Goal: Transaction & Acquisition: Book appointment/travel/reservation

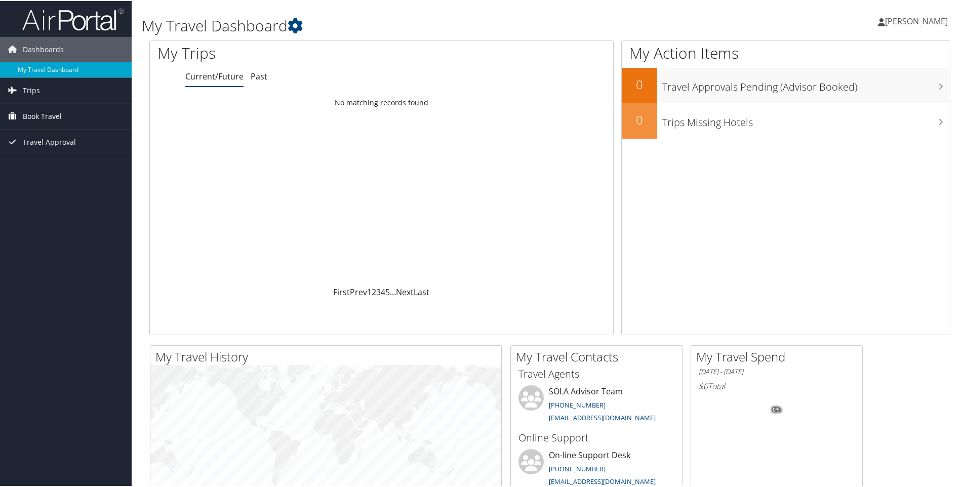
click at [38, 117] on span "Book Travel" at bounding box center [42, 115] width 39 height 25
click at [48, 139] on link "Agent Booking Request" at bounding box center [66, 135] width 132 height 15
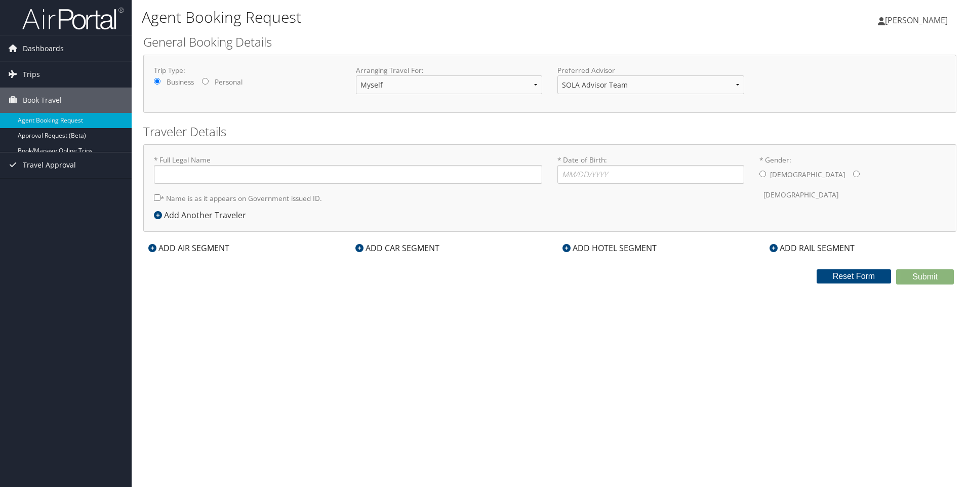
type input "[PERSON_NAME]"
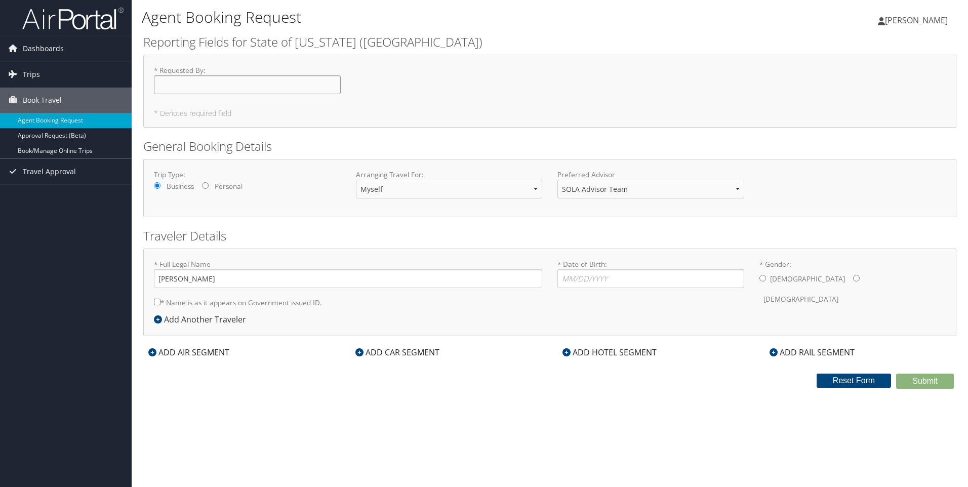
click at [183, 85] on input "* Requested By : Required" at bounding box center [247, 84] width 187 height 19
type input "[PERSON_NAME]"
type input "[DATE]"
type input "[PERSON_NAME]"
click at [536, 189] on select "Myself Another Traveler Guest Traveler" at bounding box center [449, 189] width 187 height 19
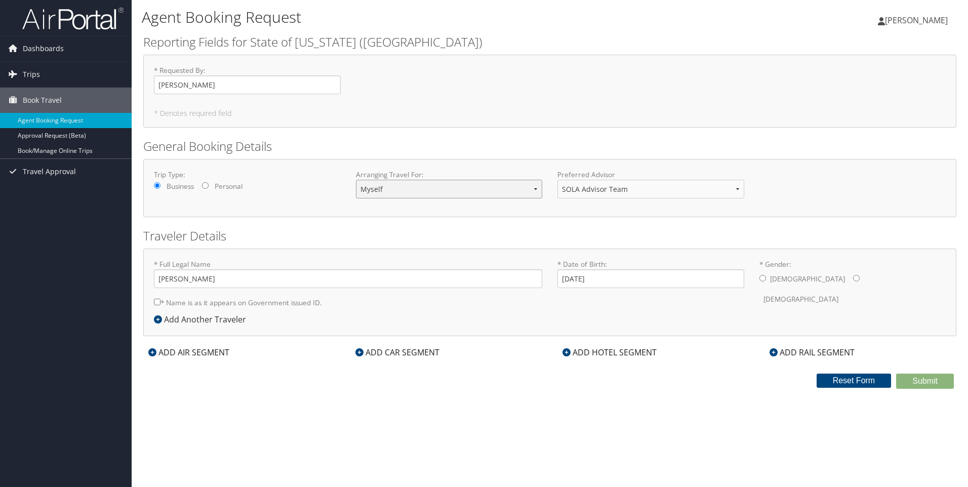
select select "guest"
click at [356, 180] on select "Myself Another Traveler Guest Traveler" at bounding box center [449, 189] width 187 height 19
click at [169, 281] on input "* Full Legal Name" at bounding box center [348, 278] width 388 height 19
type input "Nicholas Sibinga"
drag, startPoint x: 607, startPoint y: 276, endPoint x: 556, endPoint y: 273, distance: 51.7
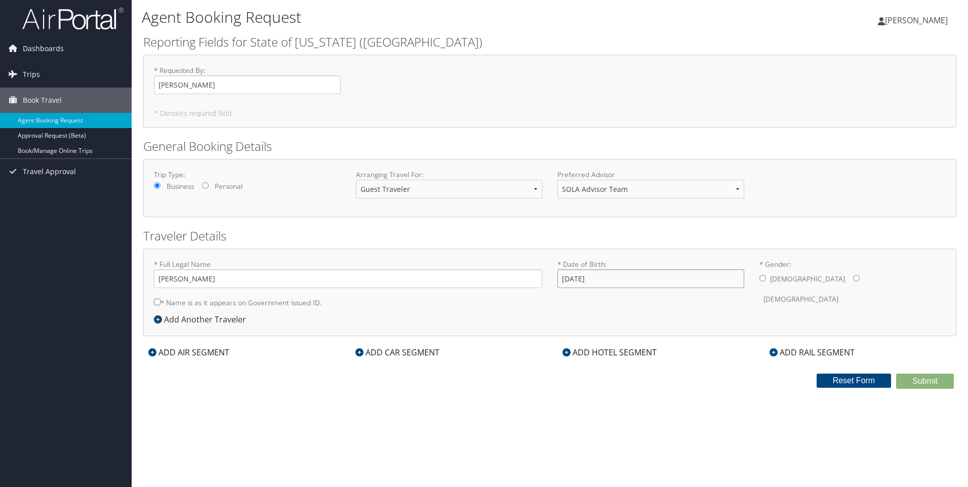
click at [556, 273] on div "* Date of Birth: 01/10/1968 Invalid Date" at bounding box center [651, 277] width 202 height 37
type input "04/28/1959"
click at [761, 280] on input "* Gender: Male Female" at bounding box center [762, 278] width 7 height 7
radio input "true"
click at [190, 278] on input "Nicholas Sibinga" at bounding box center [348, 278] width 388 height 19
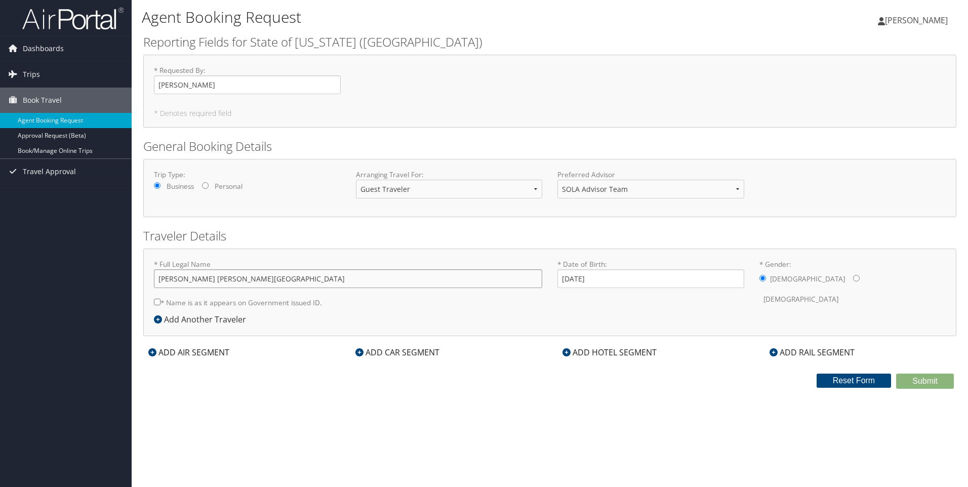
type input "Nicholas E. S. Sibinga"
click at [182, 355] on div "ADD AIR SEGMENT" at bounding box center [188, 352] width 91 height 12
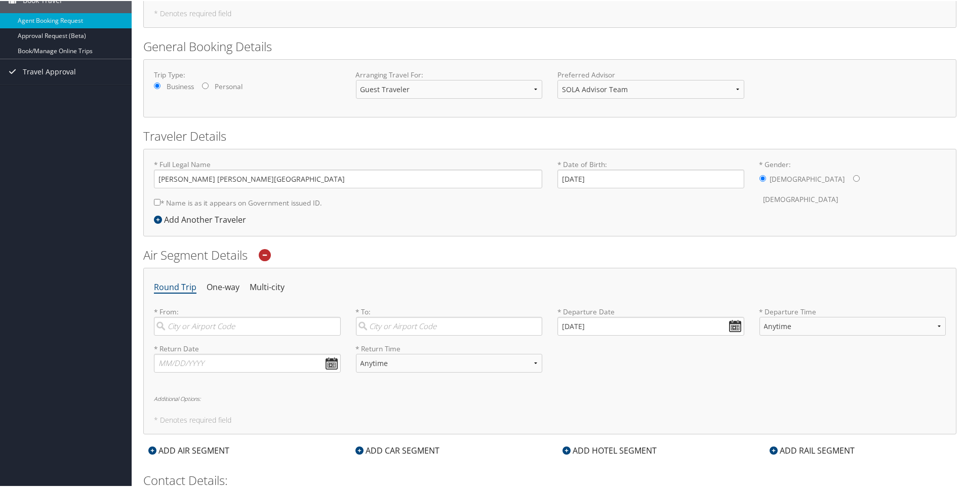
scroll to position [101, 0]
click at [183, 326] on input "search" at bounding box center [247, 324] width 187 height 19
type input "Chappaqua, New York"
click at [384, 327] on input "search" at bounding box center [449, 324] width 187 height 19
click at [440, 330] on input "Shreveport, LA" at bounding box center [449, 324] width 187 height 19
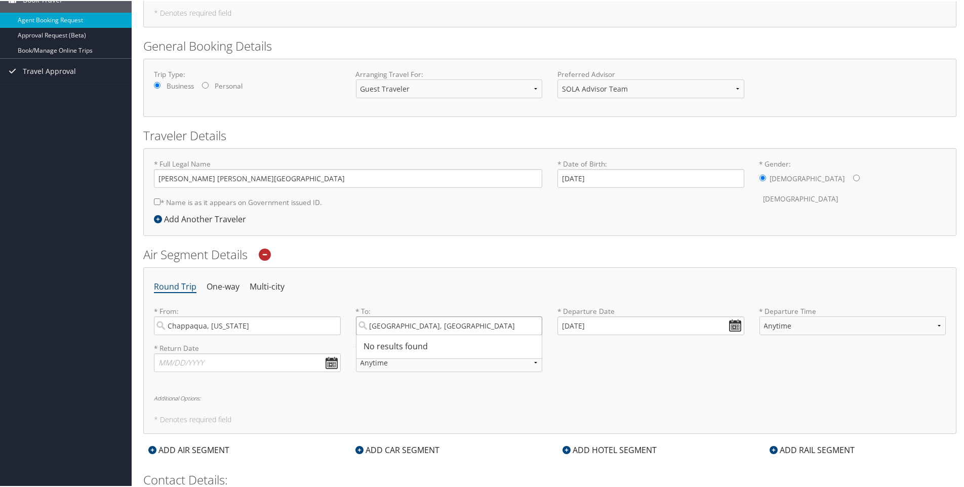
drag, startPoint x: 424, startPoint y: 326, endPoint x: 359, endPoint y: 324, distance: 65.3
click at [359, 324] on input "Shreveport, LA" at bounding box center [449, 324] width 187 height 19
click at [377, 350] on div "Shreveport (SHV LA)" at bounding box center [450, 345] width 173 height 13
click at [377, 334] on input "SHV" at bounding box center [449, 324] width 187 height 19
type input "Shreveport (SHV LA)"
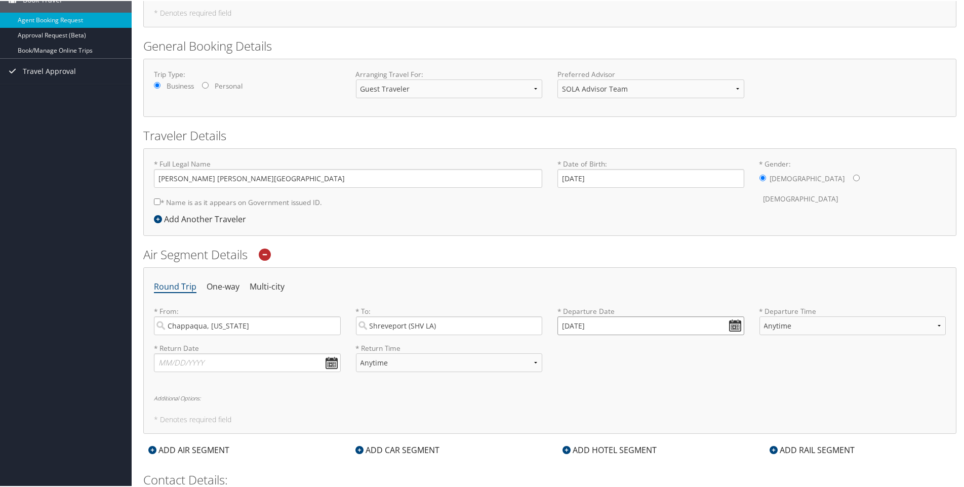
click at [736, 324] on input "09/02/2025" at bounding box center [650, 324] width 187 height 19
click at [734, 326] on input "09/02/2025" at bounding box center [650, 324] width 187 height 19
click at [644, 453] on td "10" at bounding box center [643, 451] width 14 height 14
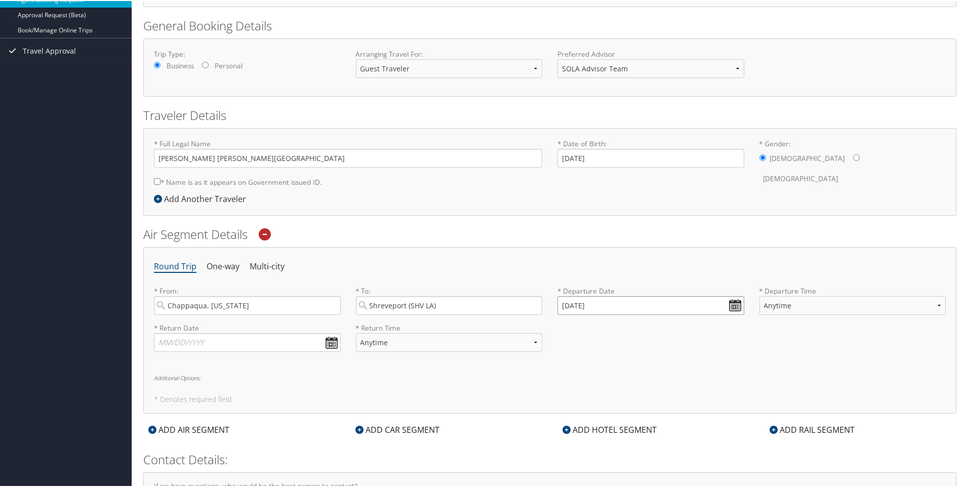
click at [733, 308] on input "10/10/2025" at bounding box center [650, 304] width 187 height 19
click at [643, 434] on td "7" at bounding box center [643, 431] width 14 height 14
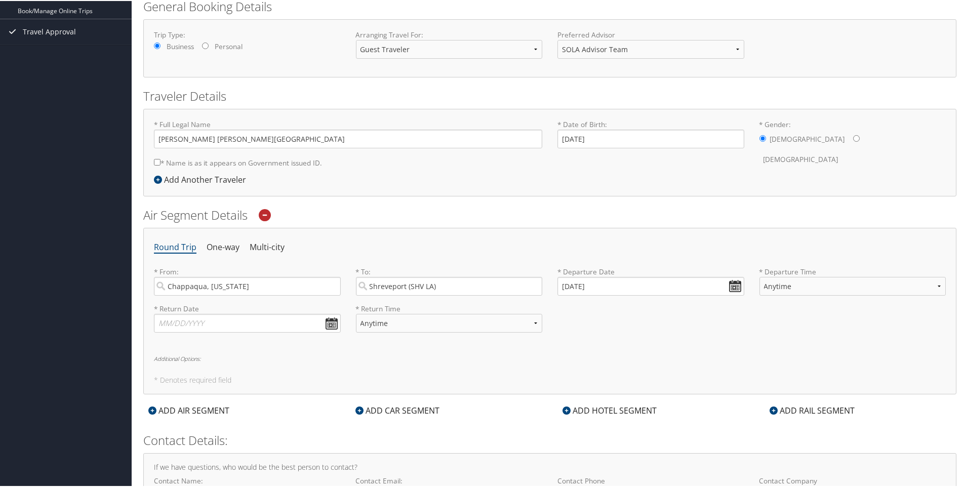
scroll to position [142, 0]
click at [728, 282] on input "11/07/2025" at bounding box center [650, 284] width 187 height 19
click at [655, 413] on td "6" at bounding box center [658, 411] width 14 height 14
click at [731, 287] on input "12/06/2025" at bounding box center [650, 284] width 187 height 19
click at [658, 411] on td "10" at bounding box center [658, 411] width 14 height 14
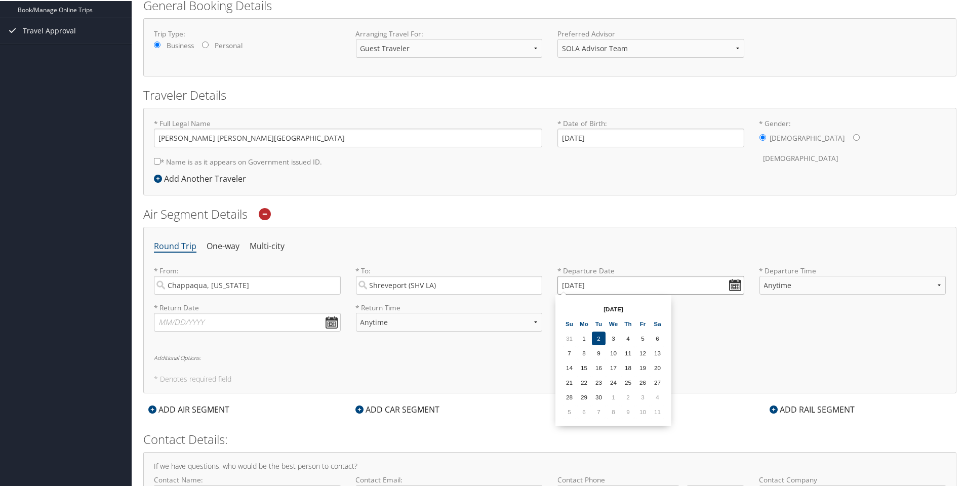
click at [734, 287] on input "01/10/2026" at bounding box center [650, 284] width 187 height 19
click at [572, 413] on td "1" at bounding box center [569, 411] width 14 height 14
type input "02/01/2026"
click at [938, 283] on select "Anytime Early Morning (5AM-7AM) Morning (7AM-12PM) Afternoon (12PM-5PM) Evening…" at bounding box center [852, 284] width 187 height 19
select select "7AM-12PM"
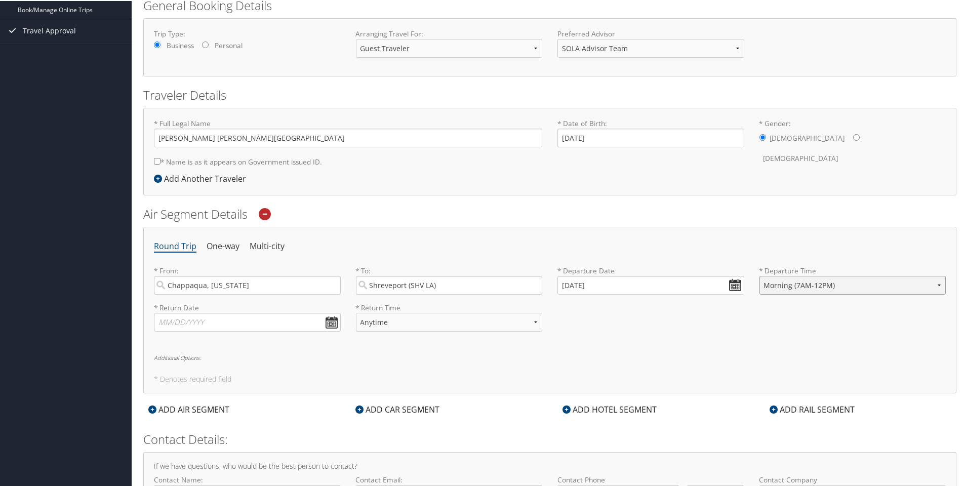
click at [759, 275] on select "Anytime Early Morning (5AM-7AM) Morning (7AM-12PM) Afternoon (12PM-5PM) Evening…" at bounding box center [852, 284] width 187 height 19
click at [332, 321] on input "text" at bounding box center [247, 321] width 187 height 19
type input "02/03/2026"
click at [424, 322] on select "Anytime Early Morning (5AM-7AM) Morning (7AM-12PM) Afternoon (12PM-5PM) Evening…" at bounding box center [449, 321] width 187 height 19
select select "12PM-5PM"
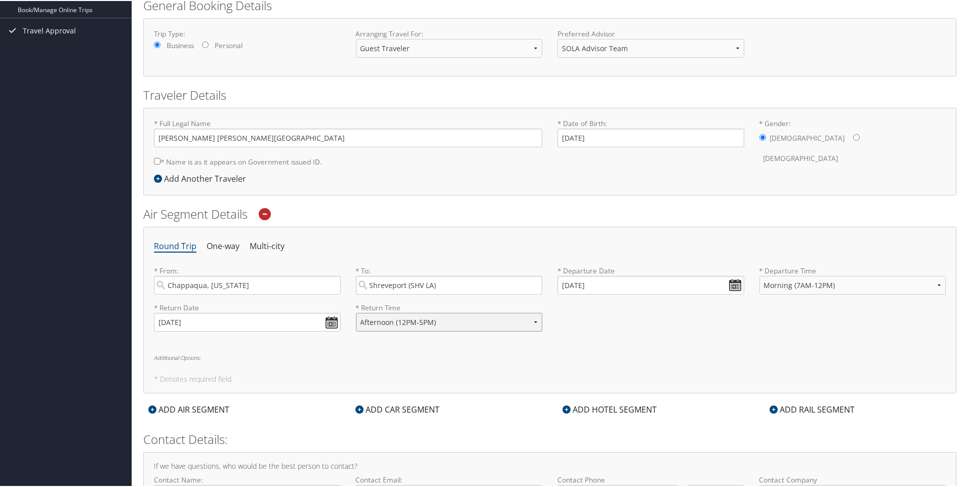
click at [356, 312] on select "Anytime Early Morning (5AM-7AM) Morning (7AM-12PM) Afternoon (12PM-5PM) Evening…" at bounding box center [449, 321] width 187 height 19
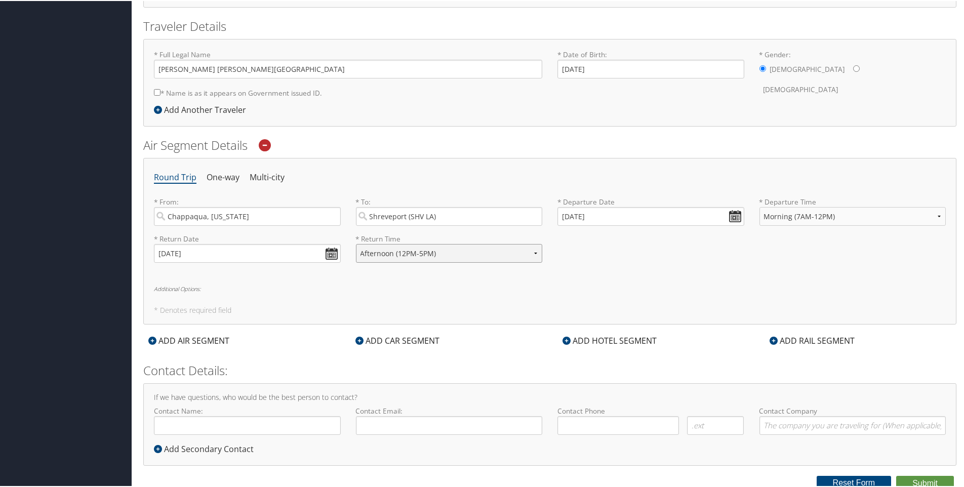
scroll to position [214, 0]
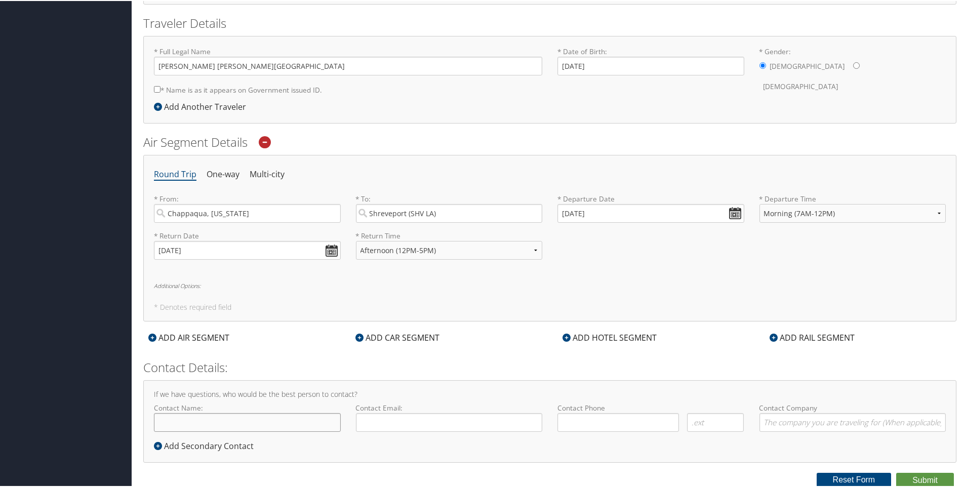
click at [161, 421] on input "Contact Name:" at bounding box center [247, 421] width 187 height 19
type input "[PERSON_NAME]"
type input "CMS006@LSUHS.EDU"
type input "( ) -"
type input "CCDS"
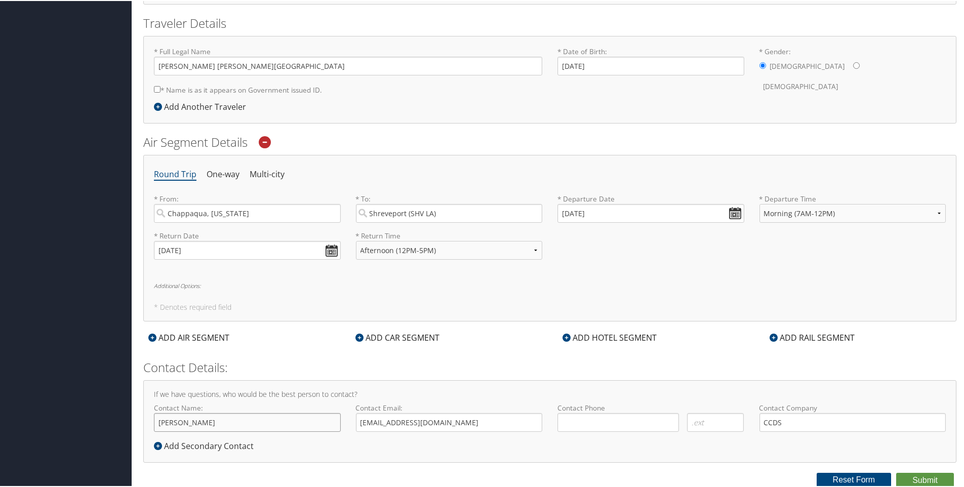
click at [229, 422] on input "[PERSON_NAME]" at bounding box center [247, 421] width 187 height 19
type input "[PERSON_NAME]"
click at [437, 420] on input "CMS006@LSUHS.EDU" at bounding box center [449, 421] width 187 height 19
click at [572, 422] on input "( ) -" at bounding box center [617, 421] width 121 height 19
drag, startPoint x: 601, startPoint y: 424, endPoint x: 612, endPoint y: 424, distance: 10.6
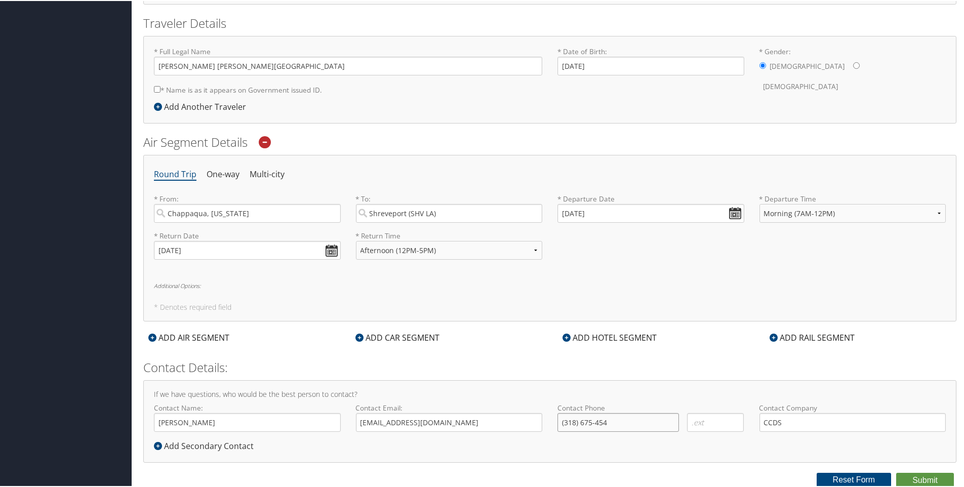
click at [601, 424] on input "(318) 675-454" at bounding box center [617, 421] width 121 height 19
type input "(318) 675-4564"
click at [786, 417] on input "CCDS" at bounding box center [852, 421] width 187 height 19
type input "CCDS"
click at [919, 476] on button "Submit" at bounding box center [925, 479] width 58 height 15
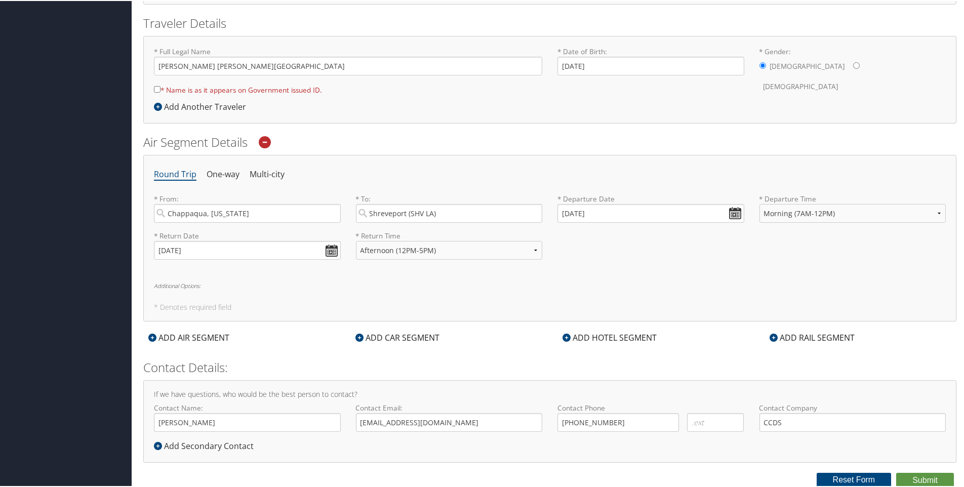
click at [155, 88] on input "* Name is as it appears on Government issued ID." at bounding box center [157, 88] width 7 height 7
checkbox input "true"
click at [914, 478] on button "Submit" at bounding box center [925, 479] width 58 height 15
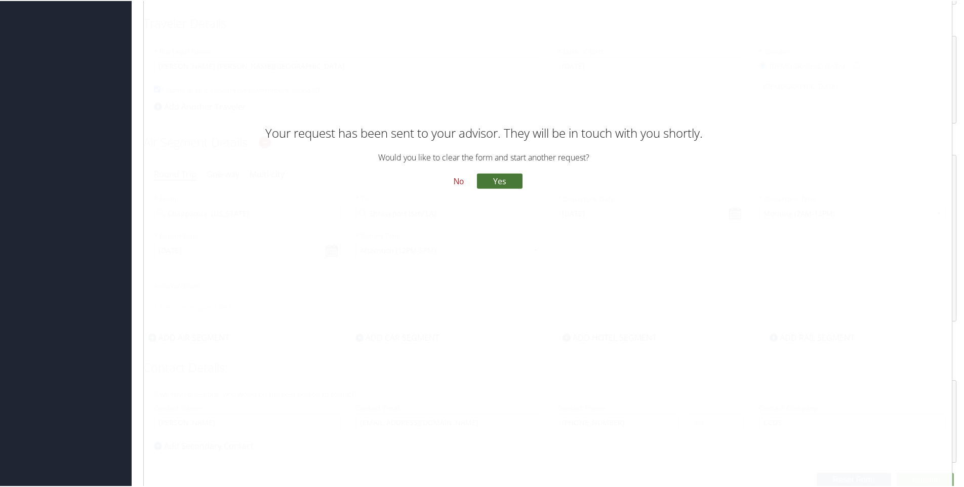
click at [495, 182] on button "Yes" at bounding box center [500, 180] width 46 height 15
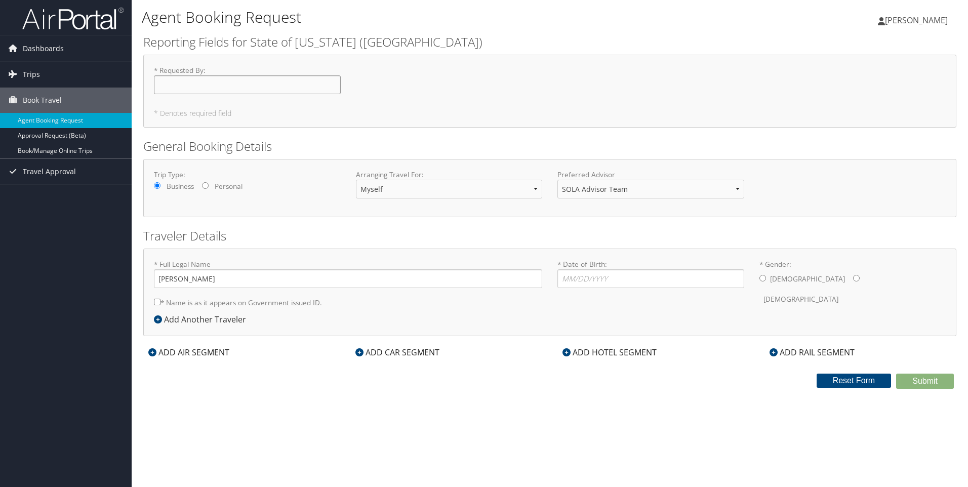
drag, startPoint x: 175, startPoint y: 88, endPoint x: 183, endPoint y: 87, distance: 8.1
click at [175, 88] on input "* Requested By : Required" at bounding box center [247, 84] width 187 height 19
type input "[PERSON_NAME]"
click at [539, 188] on select "Myself Another Traveler Guest Traveler" at bounding box center [449, 189] width 187 height 19
select select "guest"
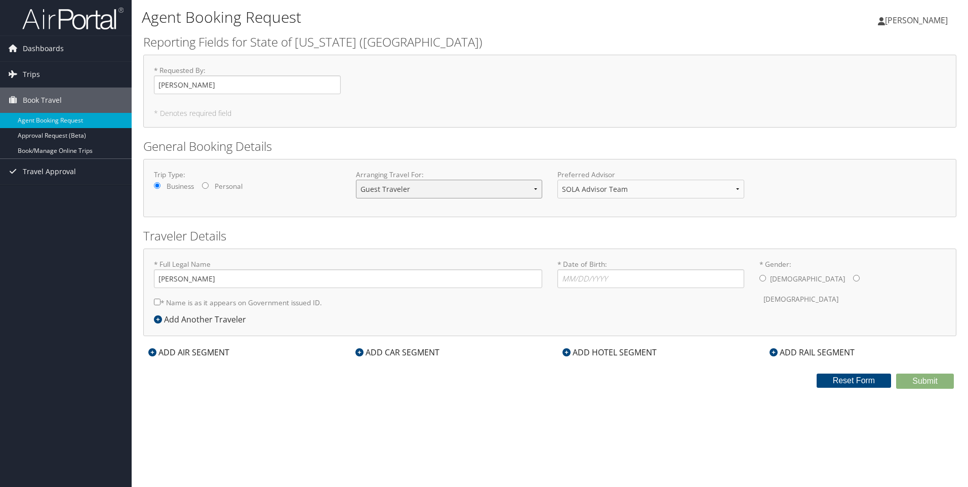
click at [356, 180] on select "Myself Another Traveler Guest Traveler" at bounding box center [449, 189] width 187 height 19
click at [194, 276] on input "* Full Legal Name" at bounding box center [348, 278] width 388 height 19
type input "Kyunghee Choi"
click at [574, 277] on input "* Date of Birth: Invalid Date" at bounding box center [650, 278] width 187 height 19
type input "[DATE]"
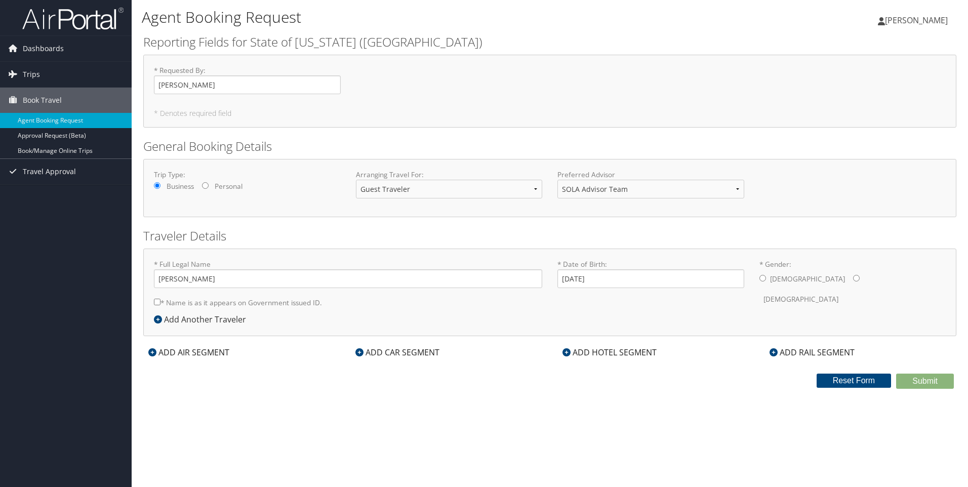
click at [853, 277] on input "* Gender: Male Female" at bounding box center [856, 278] width 7 height 7
radio input "true"
click at [188, 352] on div "ADD AIR SEGMENT" at bounding box center [188, 352] width 91 height 12
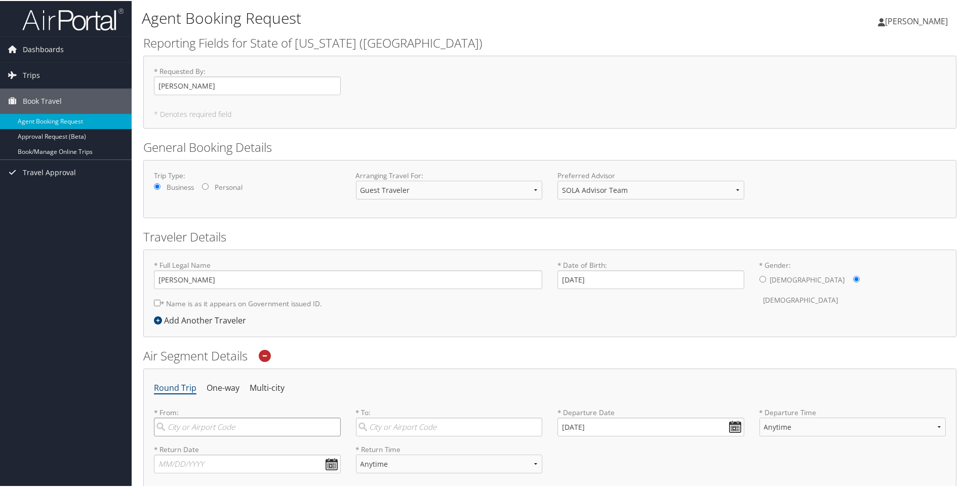
click at [171, 428] on input "search" at bounding box center [247, 426] width 187 height 19
type input "Saint Louis, MO"
click at [389, 427] on input "search" at bounding box center [449, 426] width 187 height 19
click at [380, 446] on div "Shreveport (SHV LA)" at bounding box center [450, 446] width 173 height 13
click at [380, 435] on input "SHV" at bounding box center [449, 426] width 187 height 19
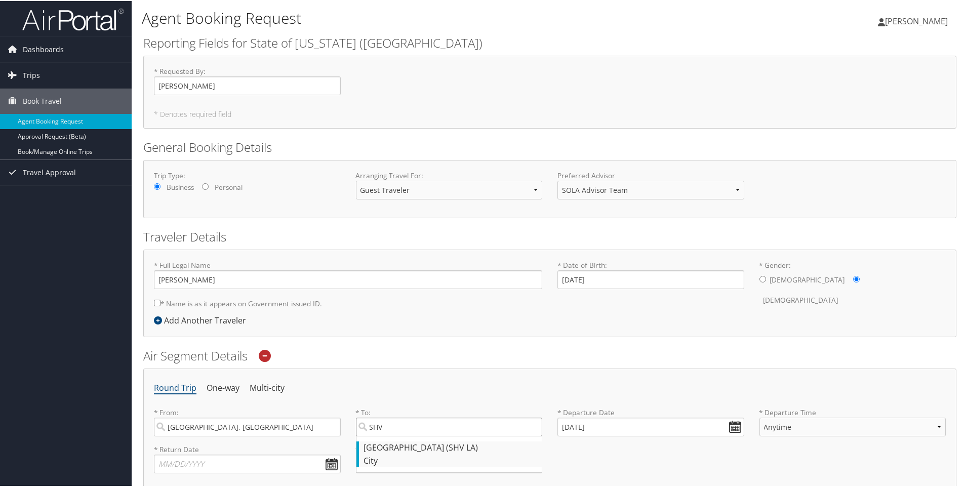
type input "Shreveport (SHV LA)"
click at [617, 425] on input "09/02/2025" at bounding box center [650, 426] width 187 height 19
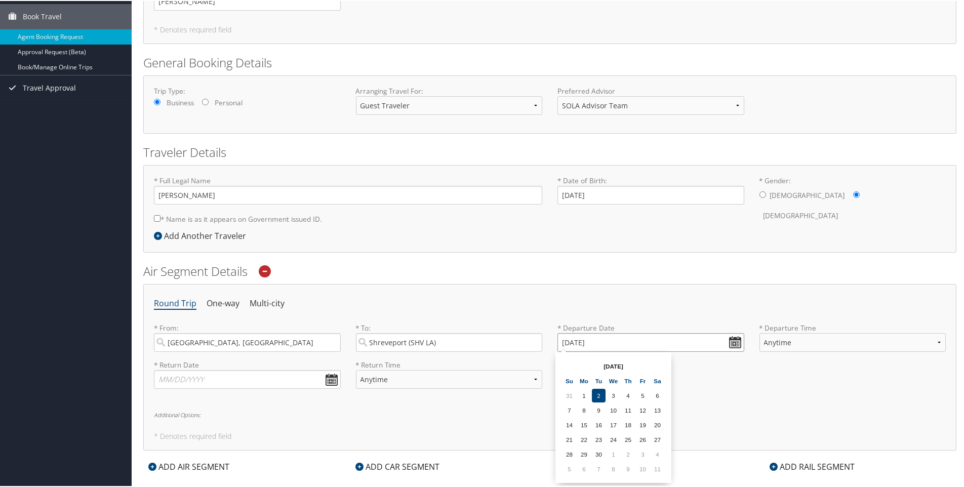
scroll to position [152, 0]
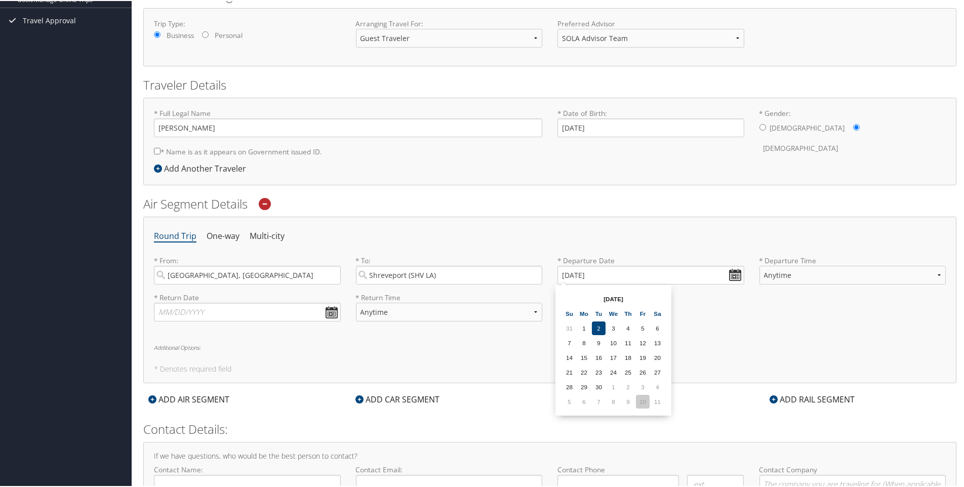
click at [644, 403] on td "10" at bounding box center [643, 401] width 14 height 14
click at [734, 274] on input "10/10/2025" at bounding box center [650, 274] width 187 height 19
click at [656, 403] on td "8" at bounding box center [658, 401] width 14 height 14
click at [729, 274] on input "11/08/2025" at bounding box center [650, 274] width 187 height 19
click at [658, 407] on td "6" at bounding box center [658, 401] width 14 height 14
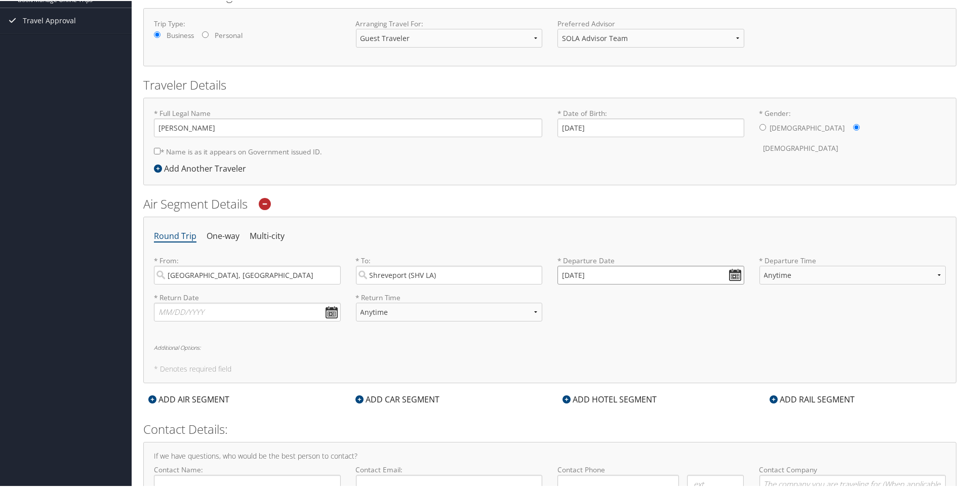
click at [731, 274] on input "12/06/2025" at bounding box center [650, 274] width 187 height 19
click at [654, 402] on td "10" at bounding box center [658, 401] width 14 height 14
click at [732, 274] on input "01/10/2026" at bounding box center [650, 274] width 187 height 19
click at [658, 401] on td "7" at bounding box center [658, 401] width 14 height 14
click at [730, 273] on input "02/07/2026" at bounding box center [650, 274] width 187 height 19
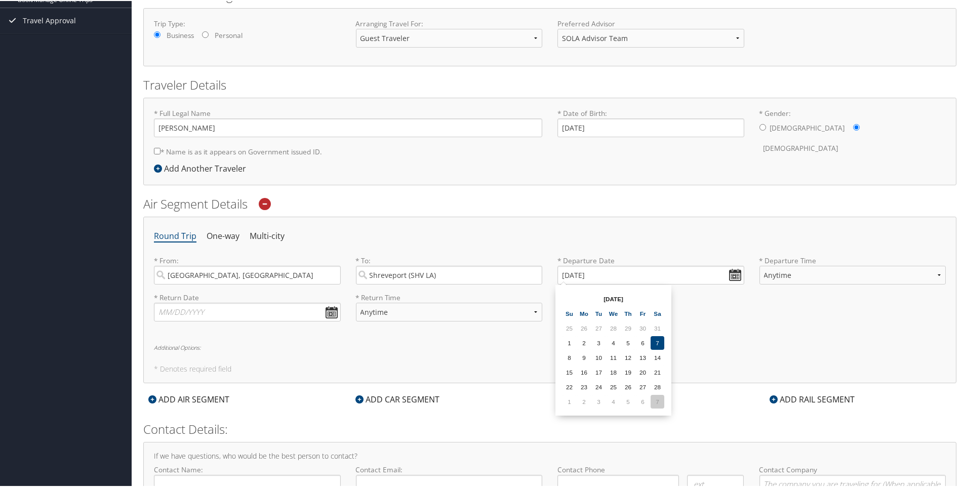
click at [658, 400] on td "7" at bounding box center [658, 401] width 14 height 14
click at [732, 274] on input "03/07/2026" at bounding box center [650, 274] width 187 height 19
click at [659, 400] on td "4" at bounding box center [658, 401] width 14 height 14
click at [735, 272] on input "04/04/2026" at bounding box center [650, 274] width 187 height 19
click at [566, 356] on td "12" at bounding box center [569, 357] width 14 height 14
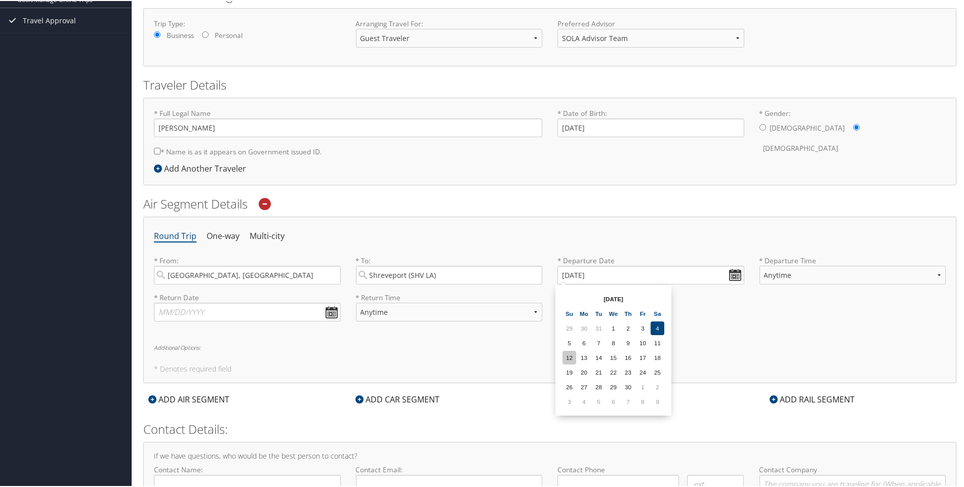
type input "04/12/2026"
click at [935, 271] on select "Anytime Early Morning (5AM-7AM) Morning (7AM-12PM) Afternoon (12PM-5PM) Evening…" at bounding box center [852, 274] width 187 height 19
select select "7AM-12PM"
click at [759, 265] on select "Anytime Early Morning (5AM-7AM) Morning (7AM-12PM) Afternoon (12PM-5PM) Evening…" at bounding box center [852, 274] width 187 height 19
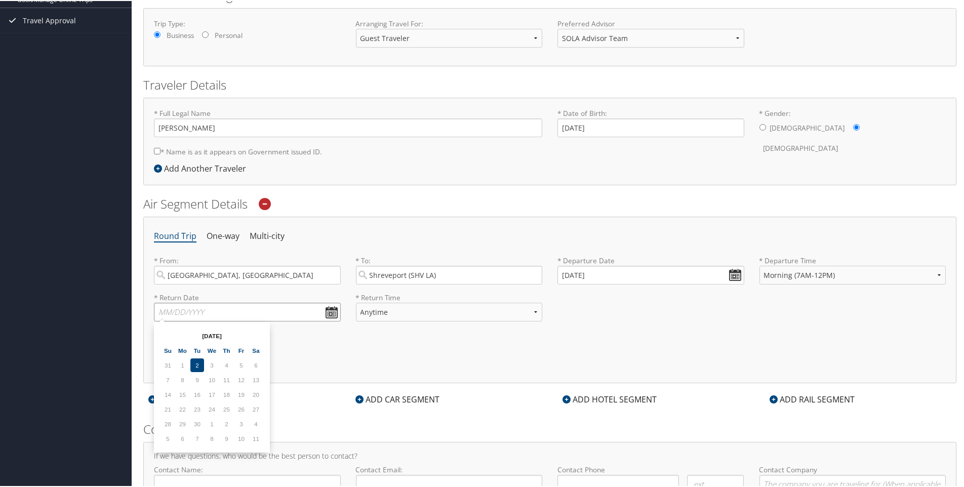
click at [215, 309] on input "text" at bounding box center [247, 311] width 187 height 19
type input "04/14/2026"
click at [386, 314] on select "Anytime Early Morning (5AM-7AM) Morning (7AM-12PM) Afternoon (12PM-5PM) Evening…" at bounding box center [449, 311] width 187 height 19
select select "7AM-12PM"
click at [356, 302] on select "Anytime Early Morning (5AM-7AM) Morning (7AM-12PM) Afternoon (12PM-5PM) Evening…" at bounding box center [449, 311] width 187 height 19
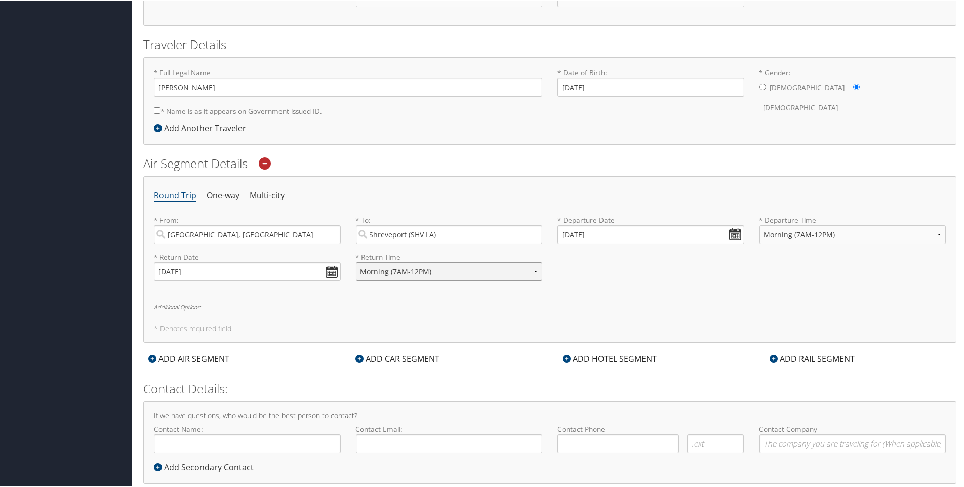
scroll to position [214, 0]
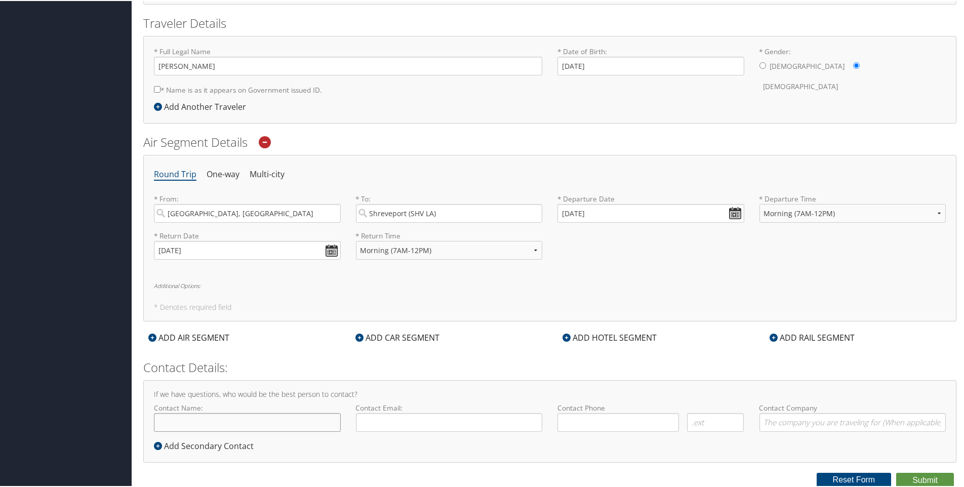
click at [179, 424] on input "Contact Name:" at bounding box center [247, 421] width 187 height 19
type input "[PERSON_NAME]"
type input "CMS006@LSUHS.EDU"
type input "( ) -"
type input "CCDS"
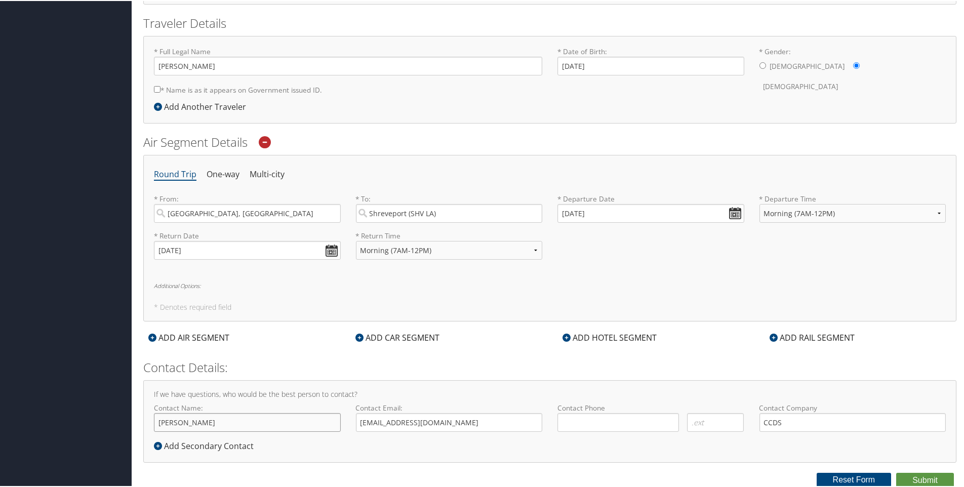
type input "[PERSON_NAME]"
click at [442, 422] on input "CMS006@LSUHS.EDU" at bounding box center [449, 421] width 187 height 19
click at [589, 423] on input "( ) -" at bounding box center [617, 421] width 121 height 19
type input "(318) 675-4564"
click at [782, 422] on input "CCDS" at bounding box center [852, 421] width 187 height 19
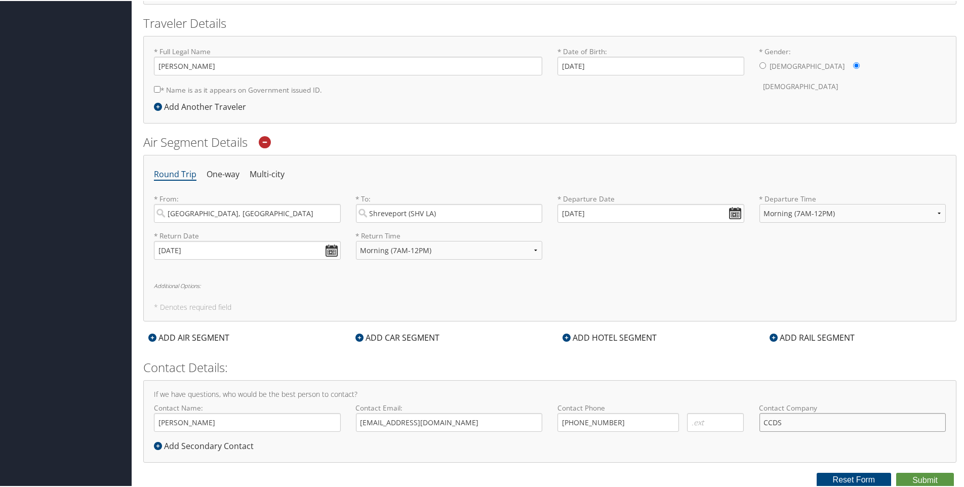
type input "CCDS"
click at [156, 89] on input "* Name is as it appears on Government issued ID." at bounding box center [157, 88] width 7 height 7
checkbox input "true"
click at [921, 476] on button "Submit" at bounding box center [925, 479] width 58 height 15
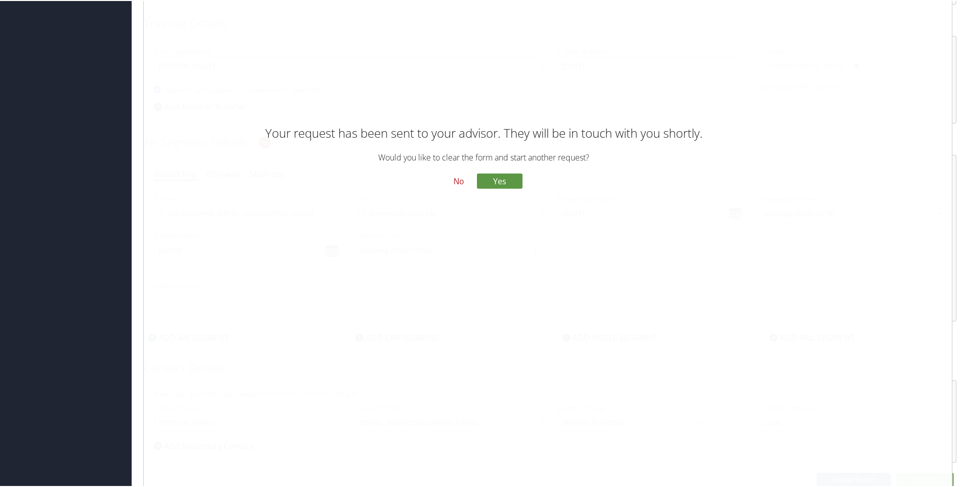
click at [455, 179] on button "No" at bounding box center [458, 180] width 26 height 17
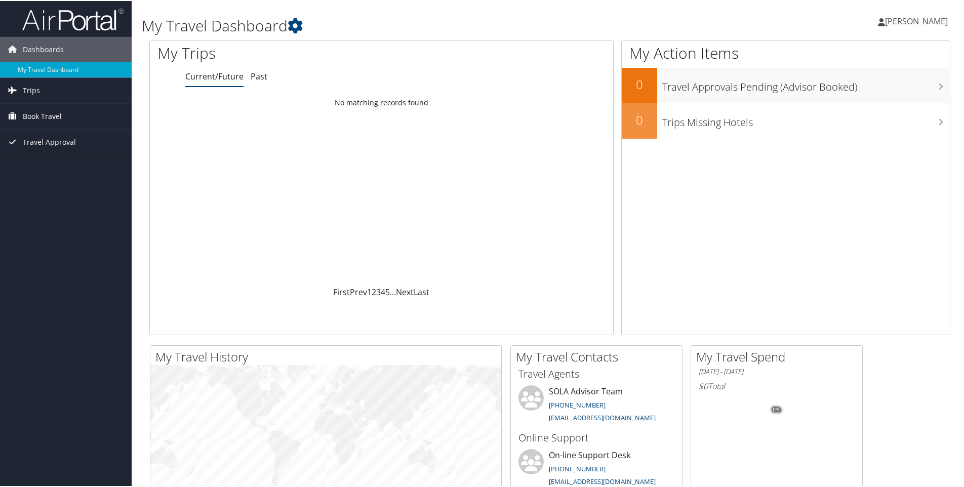
click at [40, 112] on span "Book Travel" at bounding box center [42, 115] width 39 height 25
click at [45, 135] on link "Agent Booking Request" at bounding box center [66, 135] width 132 height 15
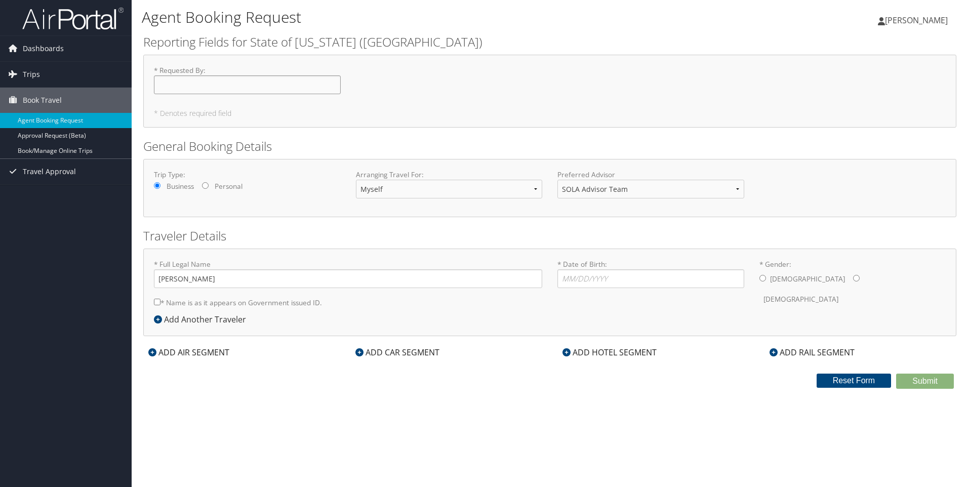
click at [171, 84] on input "* Requested By : Required" at bounding box center [247, 84] width 187 height 19
type input "[PERSON_NAME]"
type input "[DATE]"
type input "[PERSON_NAME]"
click at [535, 190] on select "Myself Another Traveler Guest Traveler" at bounding box center [449, 189] width 187 height 19
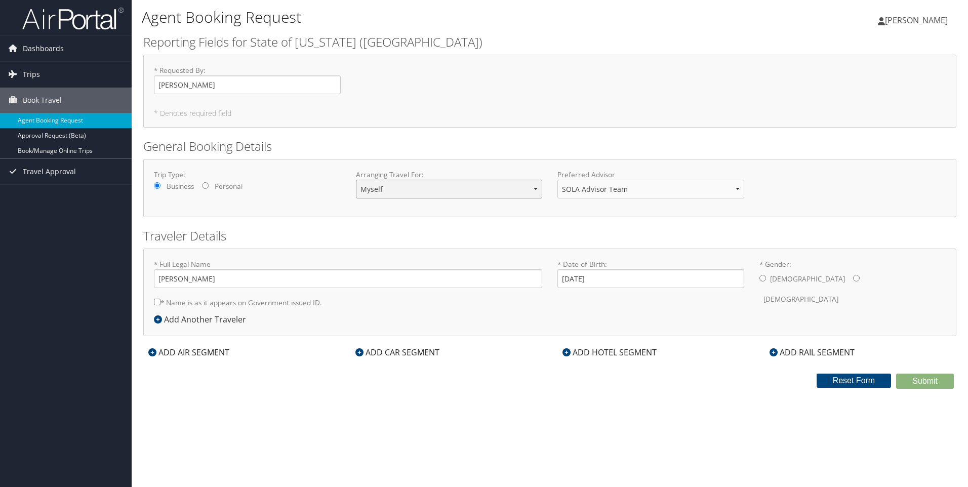
select select "guest"
click at [356, 180] on select "Myself Another Traveler Guest Traveler" at bounding box center [449, 189] width 187 height 19
click at [166, 281] on input "* Full Legal Name" at bounding box center [348, 278] width 388 height 19
type input "[PERSON_NAME]"
